Goal: Check status

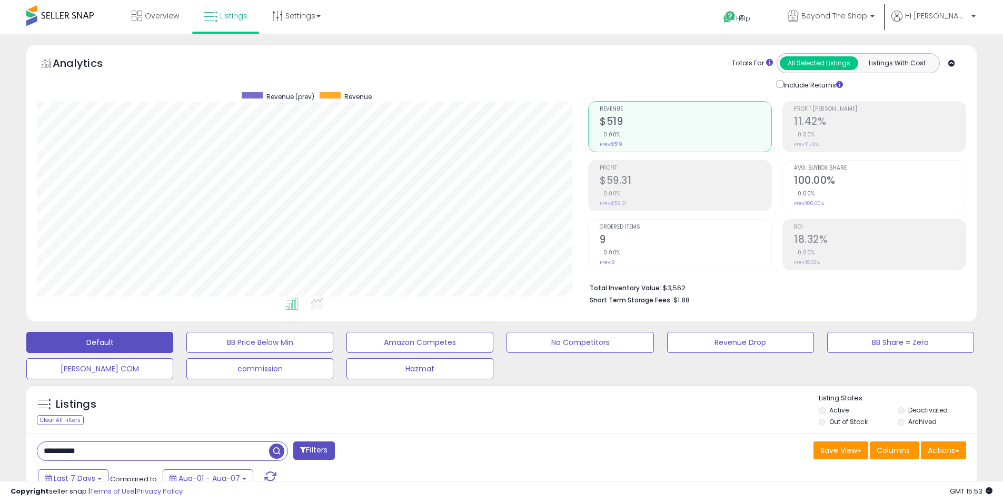
select select "**"
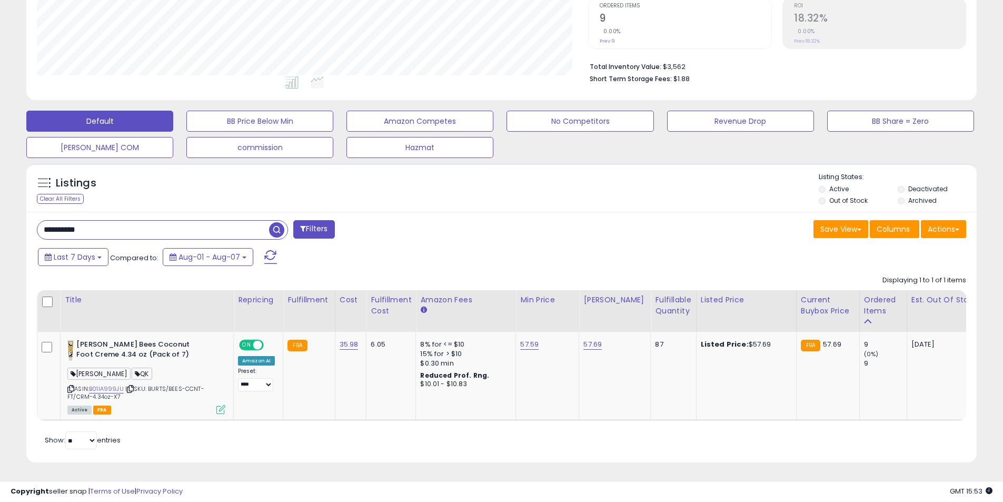
scroll to position [216, 551]
click at [246, 226] on input "**********" at bounding box center [153, 230] width 232 height 18
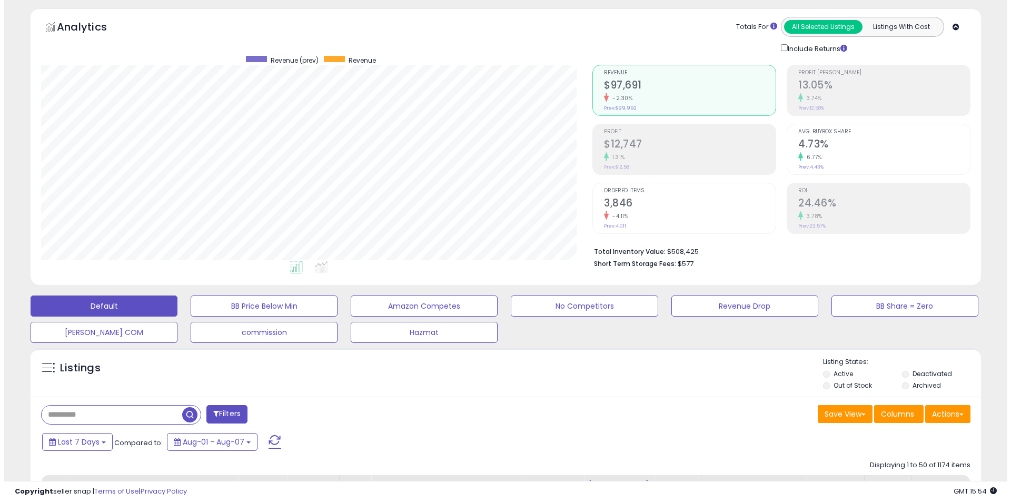
scroll to position [0, 0]
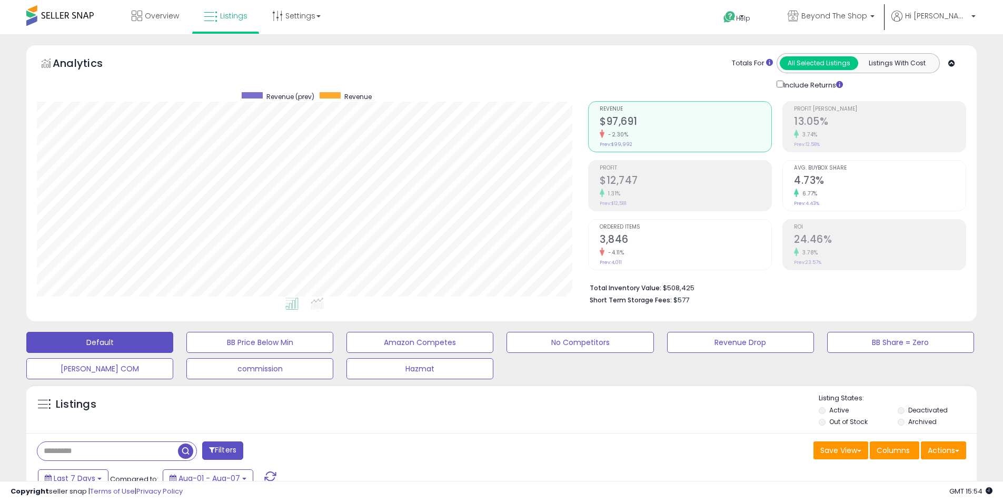
click at [601, 199] on div "Profit $12,747 1.31% Prev: $12,581" at bounding box center [686, 184] width 172 height 47
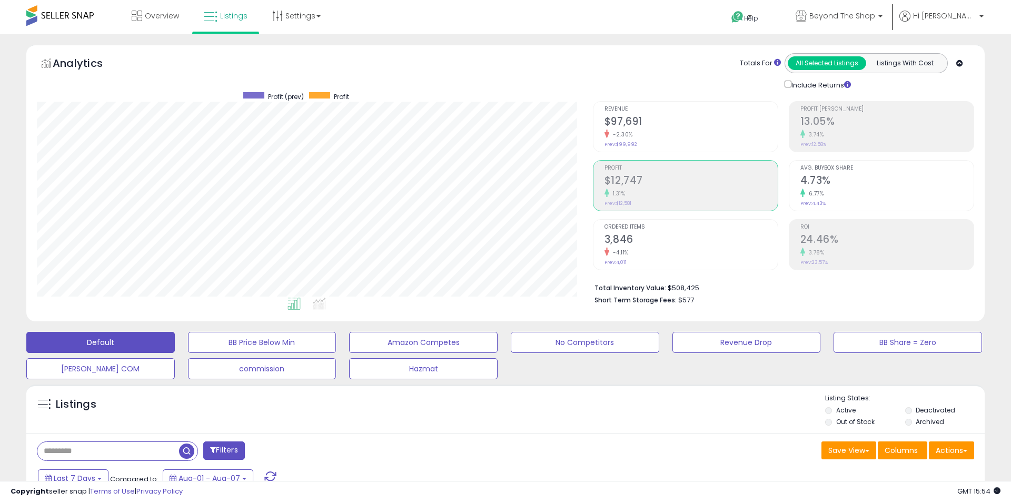
scroll to position [216, 551]
click at [601, 139] on div "-2.30%" at bounding box center [686, 135] width 172 height 10
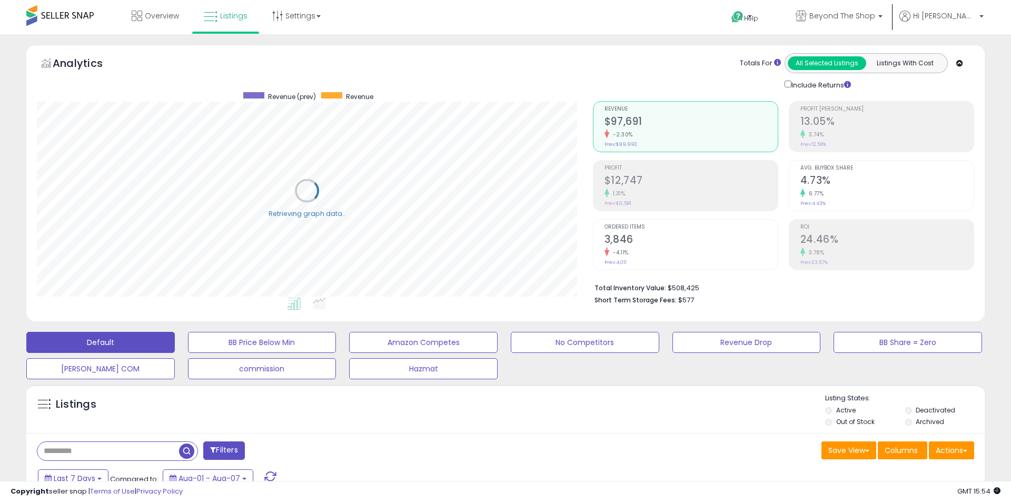
scroll to position [526428, 526092]
click at [616, 172] on div "Profit $12,747 1.31% Prev: $12,581" at bounding box center [686, 184] width 172 height 47
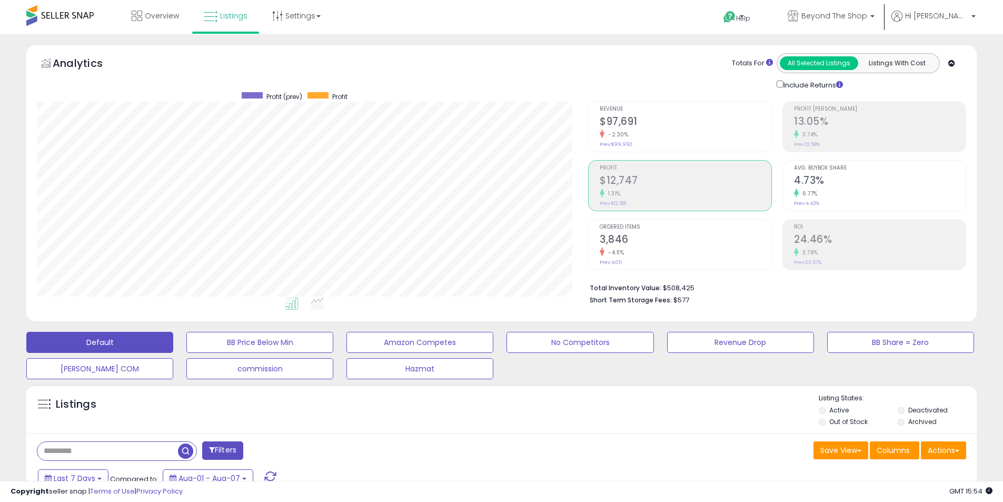
click at [616, 119] on h2 "$97,691" at bounding box center [686, 122] width 172 height 14
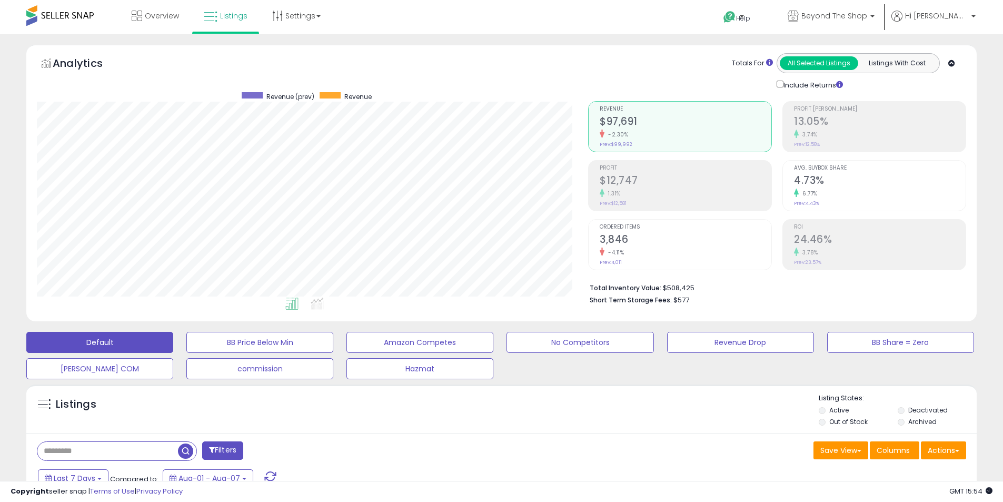
click at [624, 181] on h2 "$12,747" at bounding box center [686, 181] width 172 height 14
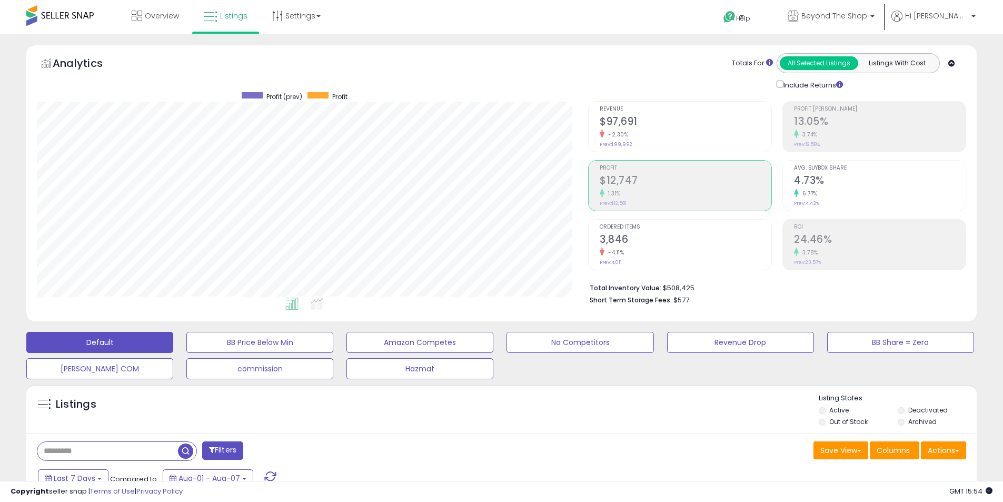
click at [811, 127] on h2 "13.05%" at bounding box center [880, 122] width 172 height 14
click at [650, 128] on h2 "$97,691" at bounding box center [686, 122] width 172 height 14
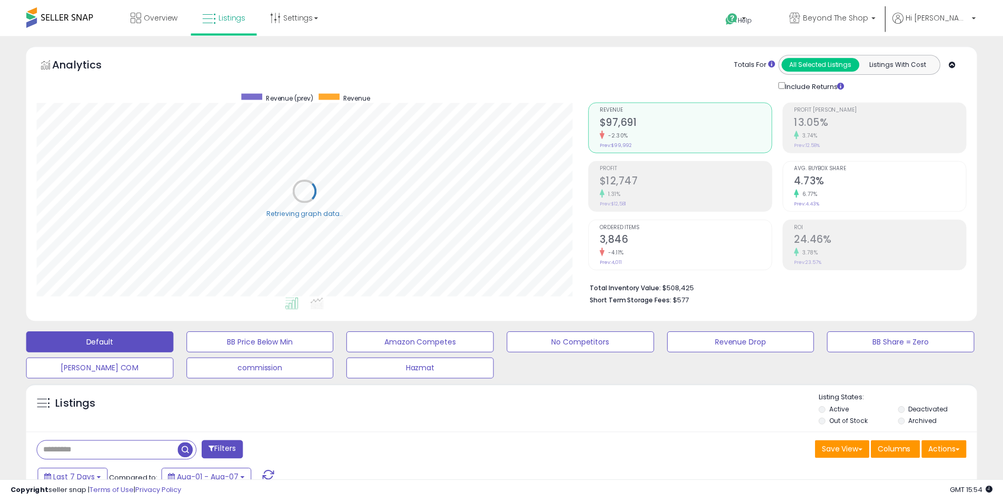
scroll to position [0, 0]
